Goal: Navigation & Orientation: Find specific page/section

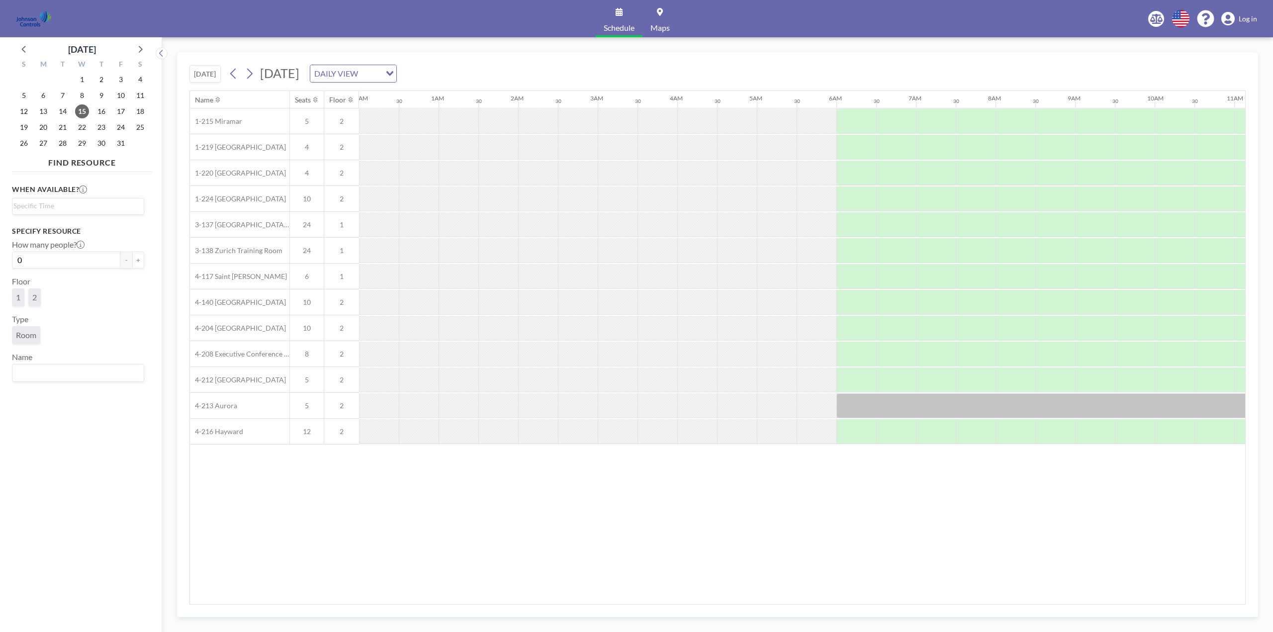
scroll to position [0, 597]
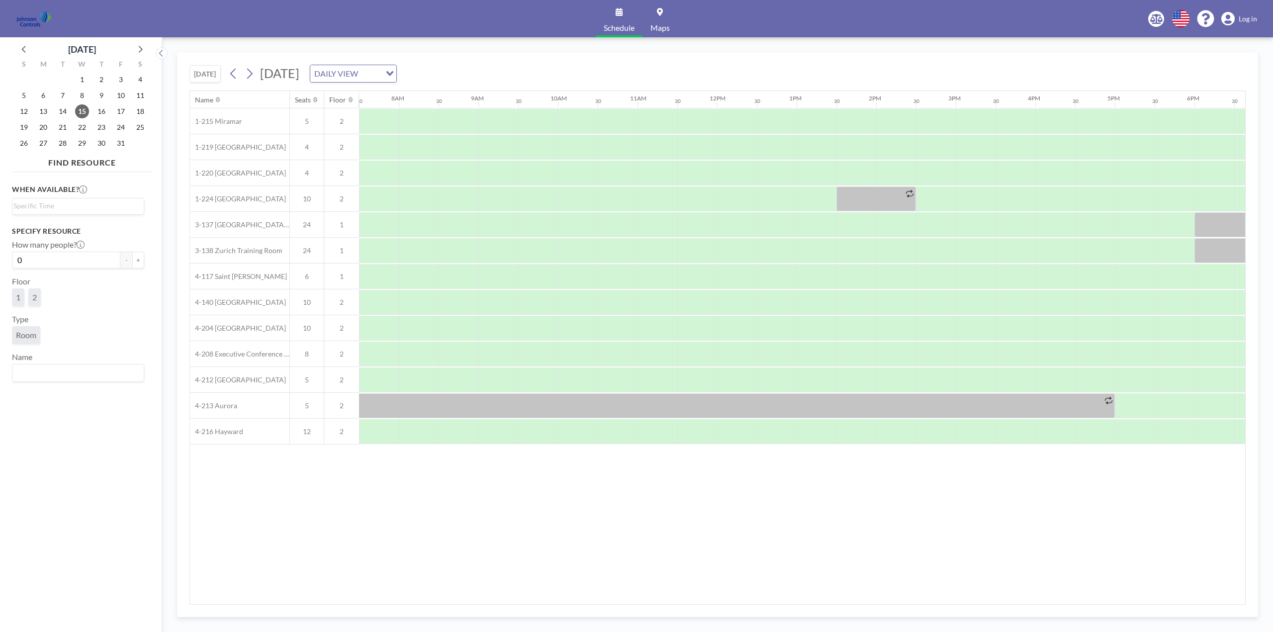
click at [1250, 19] on span "Log in" at bounding box center [1248, 18] width 18 height 9
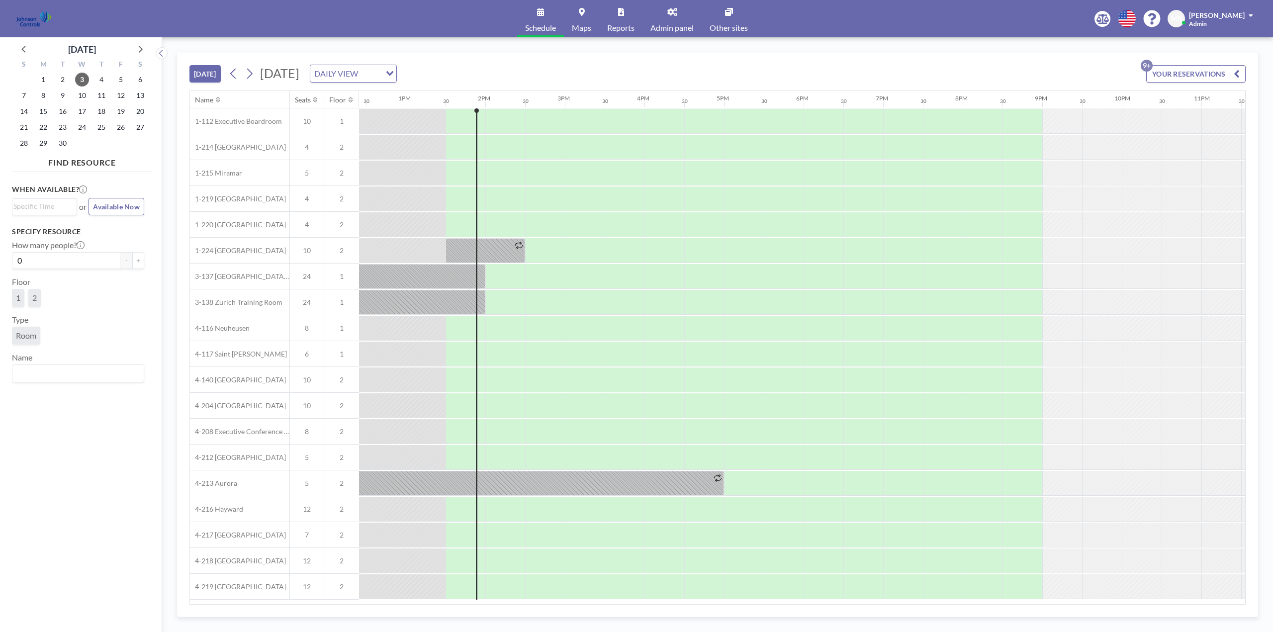
scroll to position [0, 1030]
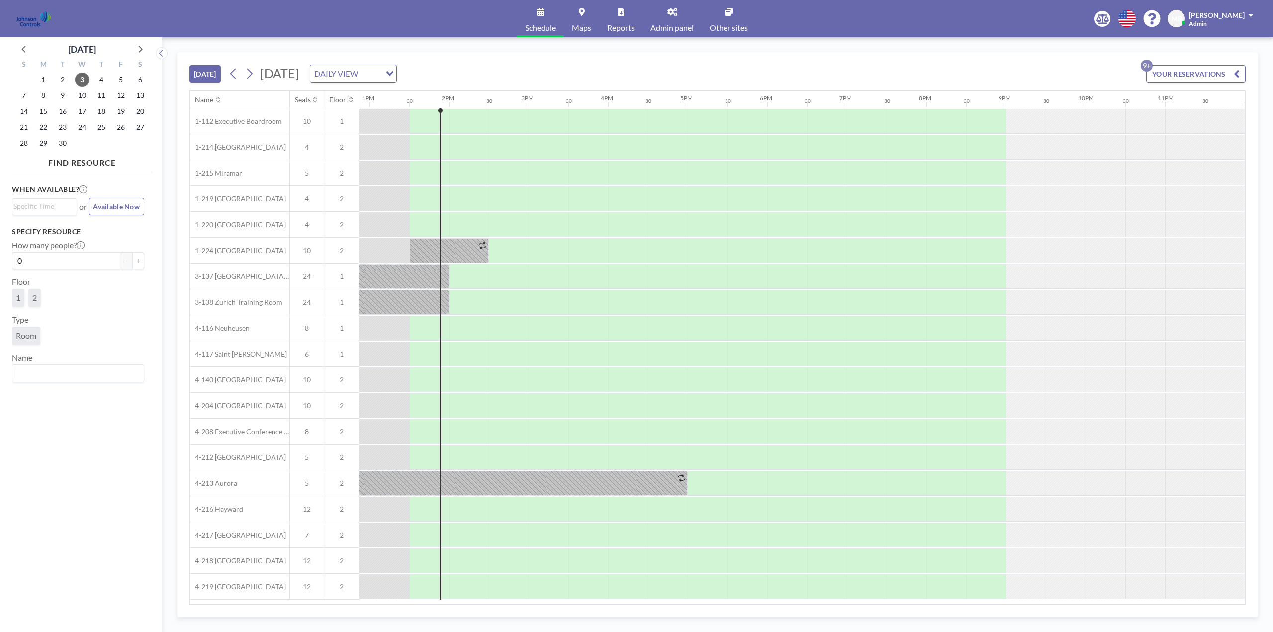
click at [733, 29] on span "Other sites" at bounding box center [729, 28] width 38 height 8
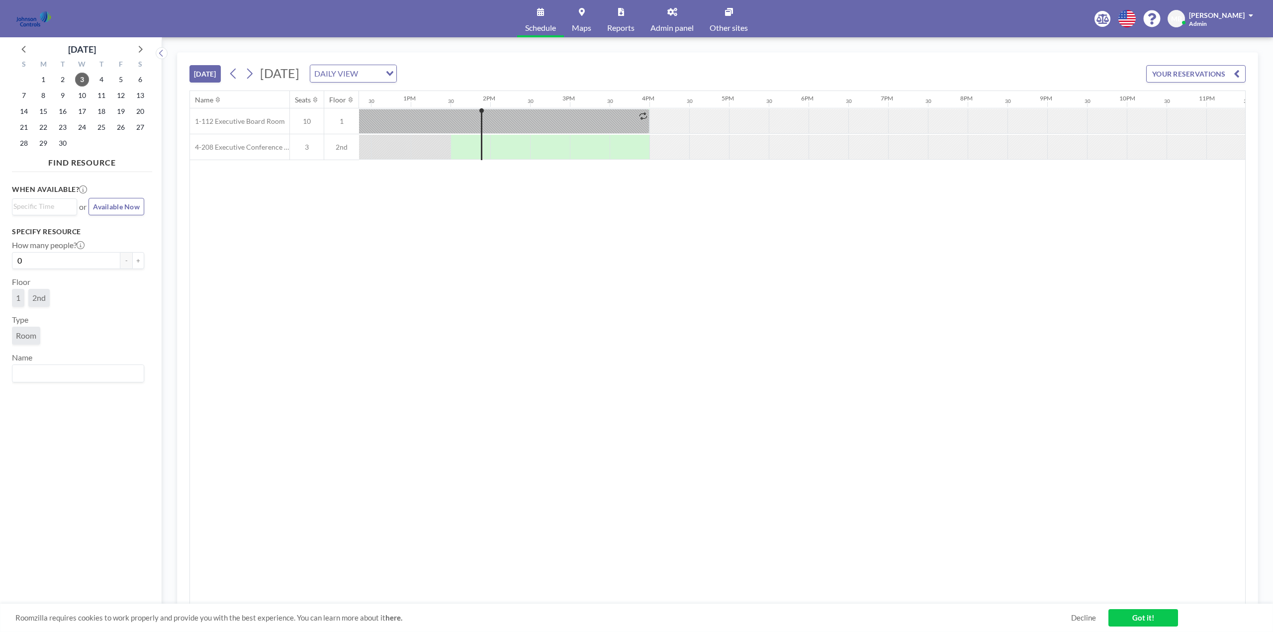
scroll to position [0, 1025]
click at [726, 25] on span "Other sites" at bounding box center [729, 28] width 38 height 8
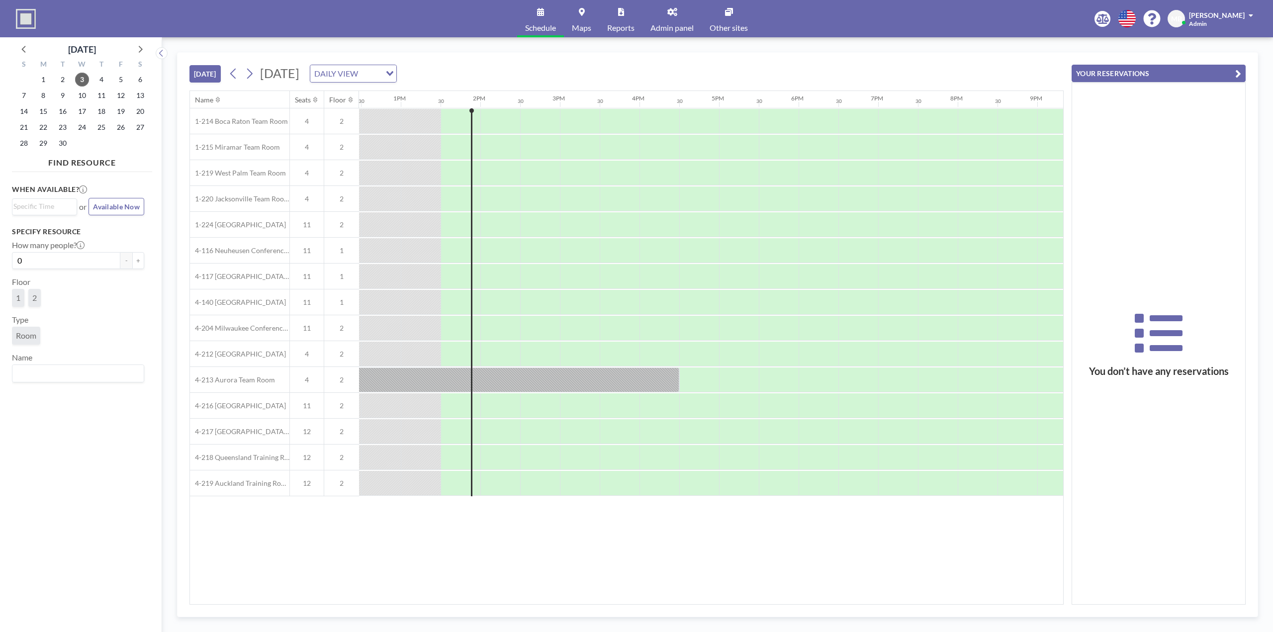
scroll to position [0, 1035]
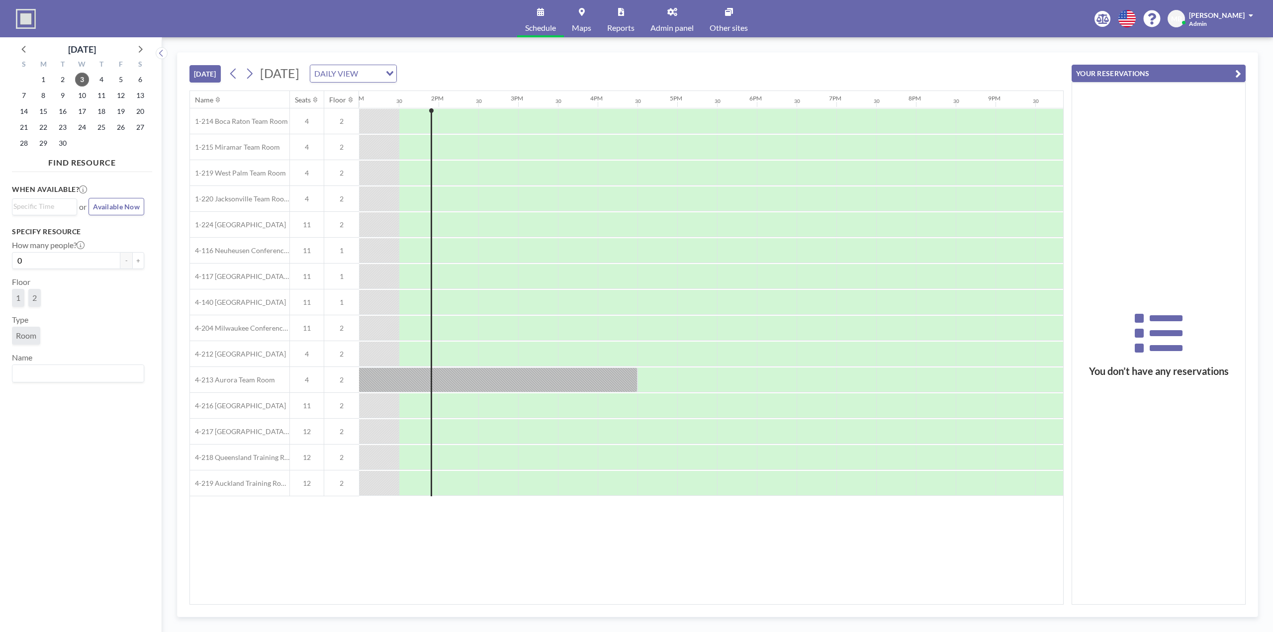
click at [725, 20] on link "Other sites" at bounding box center [729, 18] width 54 height 37
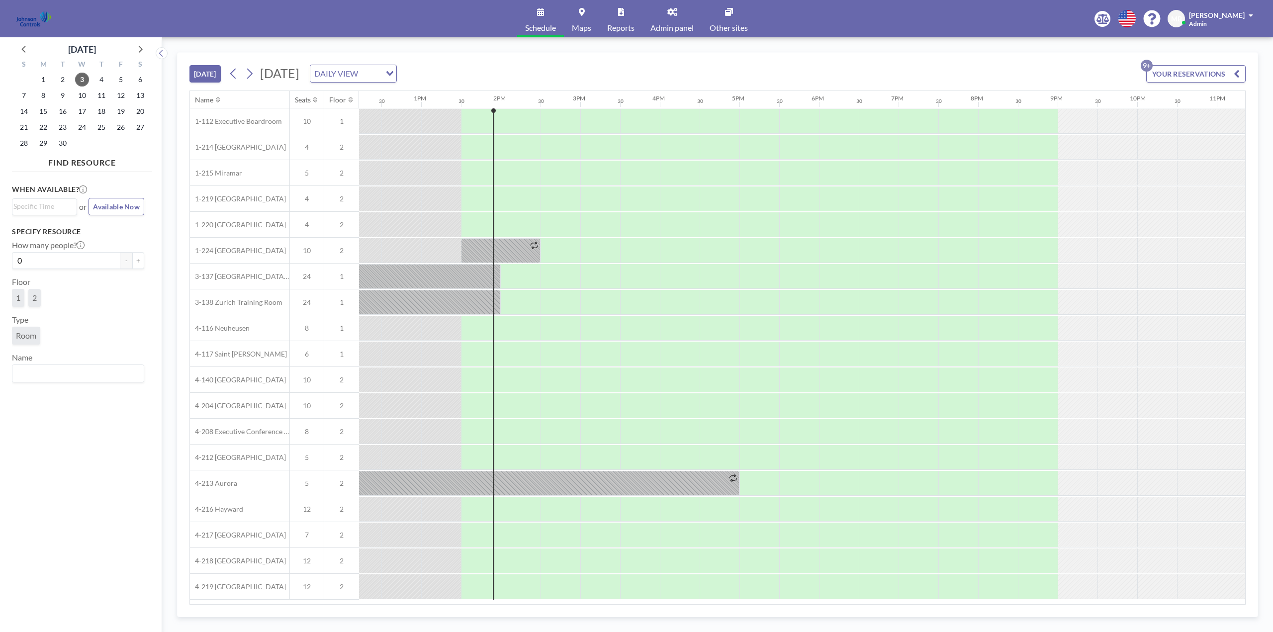
scroll to position [0, 1030]
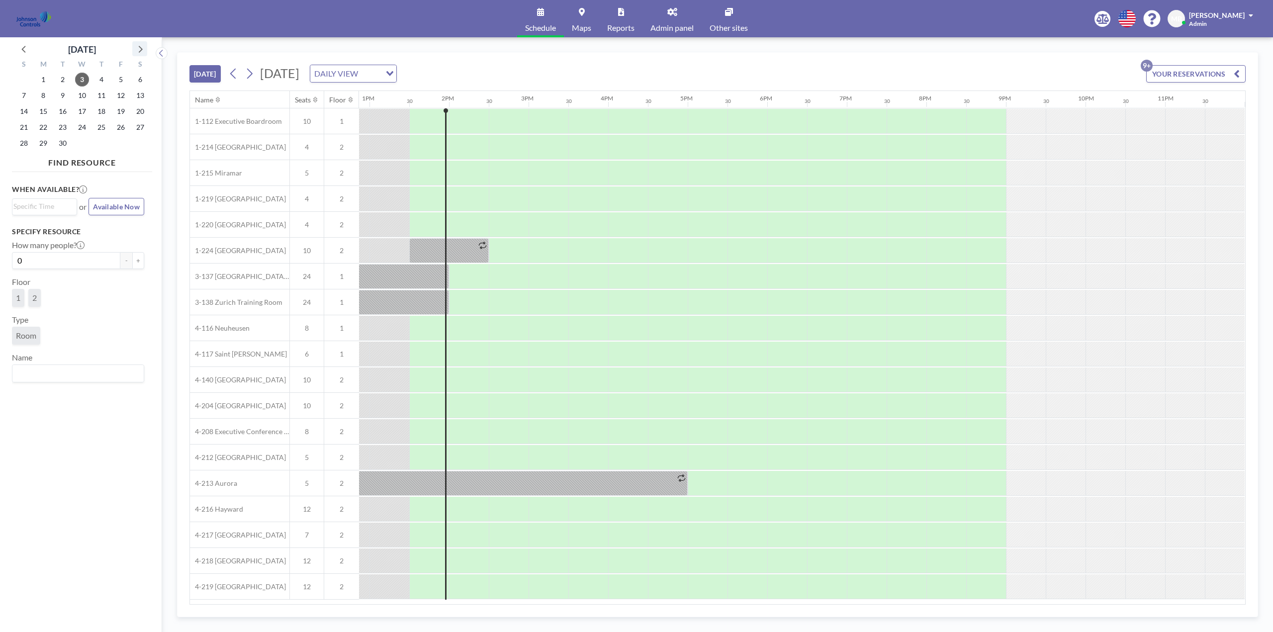
click at [139, 48] on icon at bounding box center [139, 48] width 13 height 13
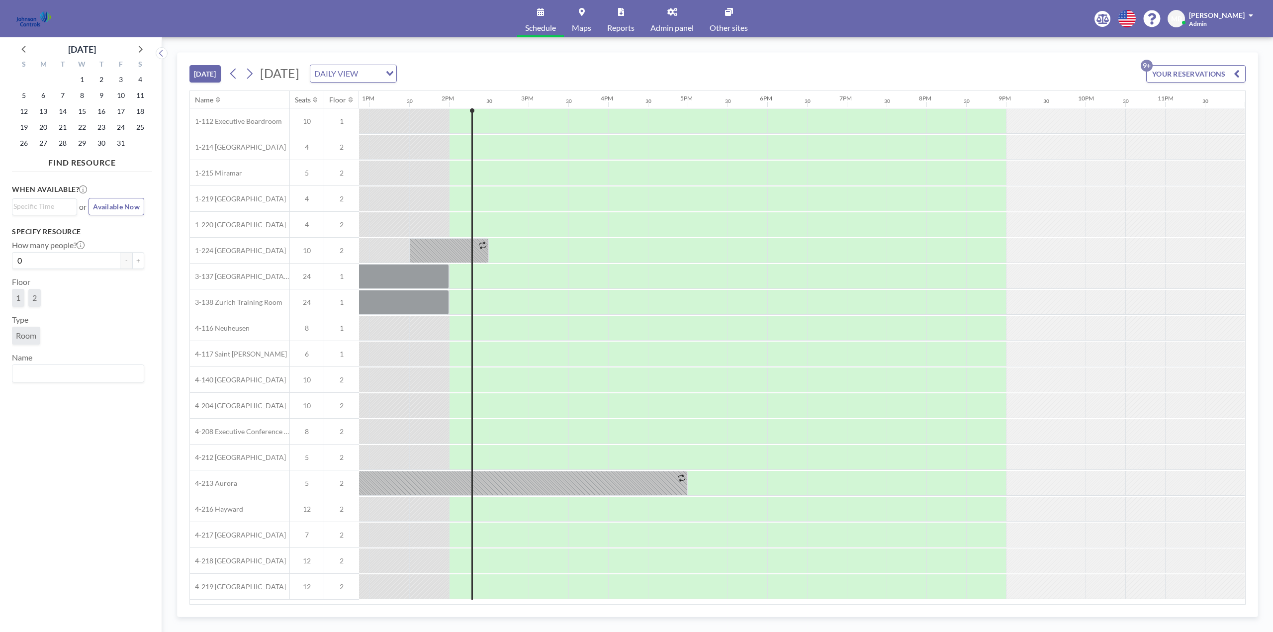
click at [672, 18] on link "Admin panel" at bounding box center [672, 18] width 59 height 37
